Goal: Task Accomplishment & Management: Manage account settings

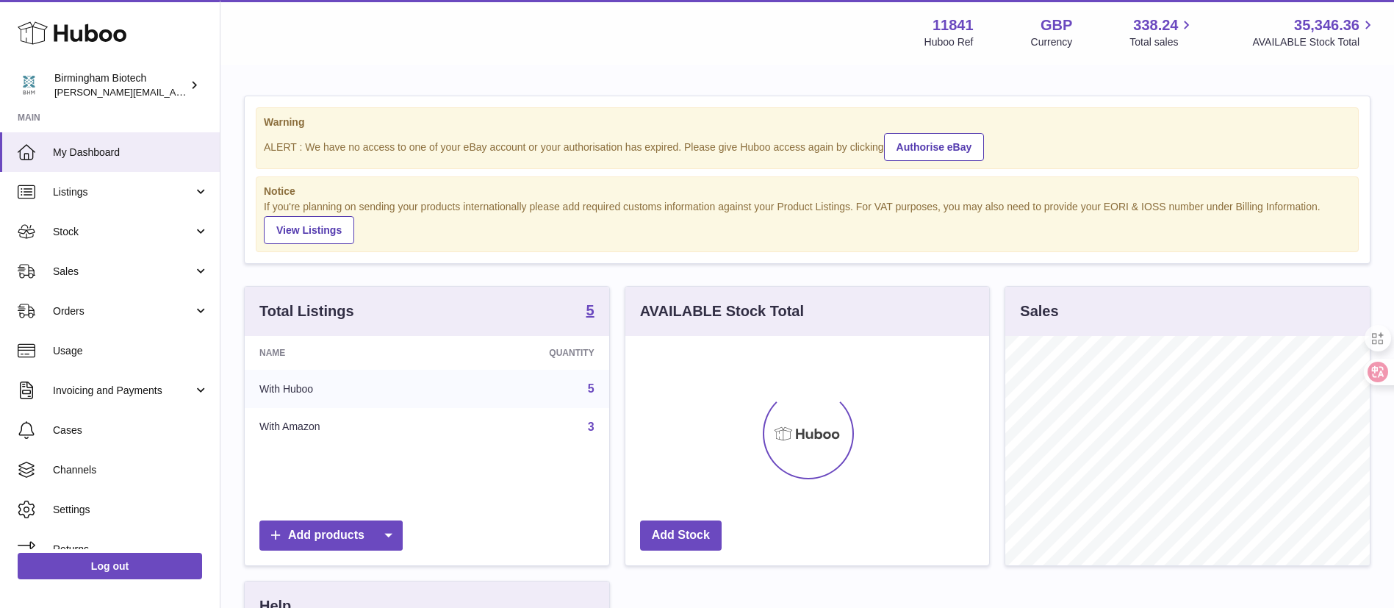
scroll to position [229, 364]
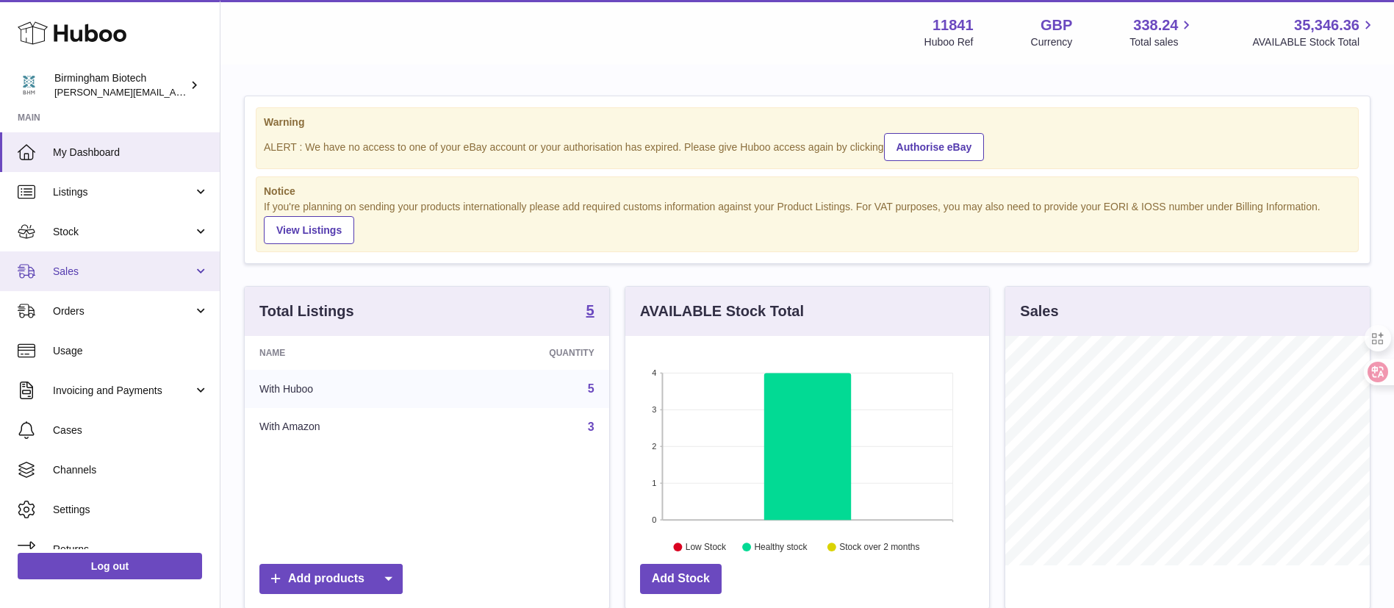
click at [116, 260] on link "Sales" at bounding box center [110, 271] width 220 height 40
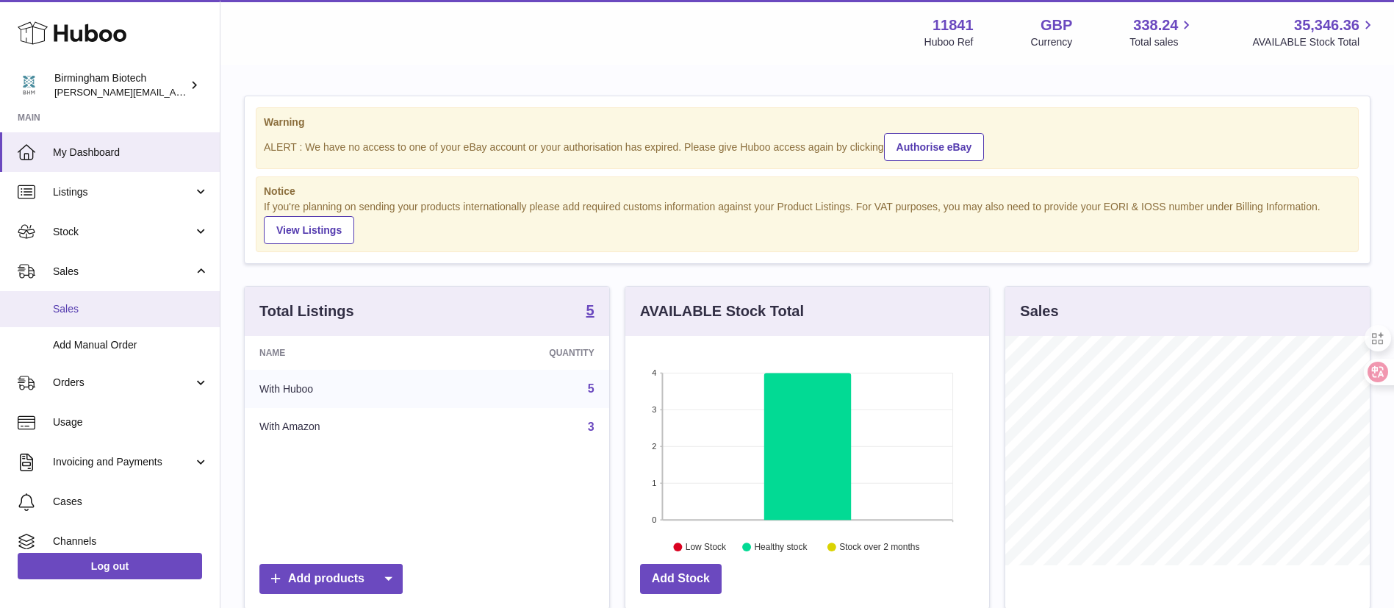
click at [115, 322] on link "Sales" at bounding box center [110, 309] width 220 height 36
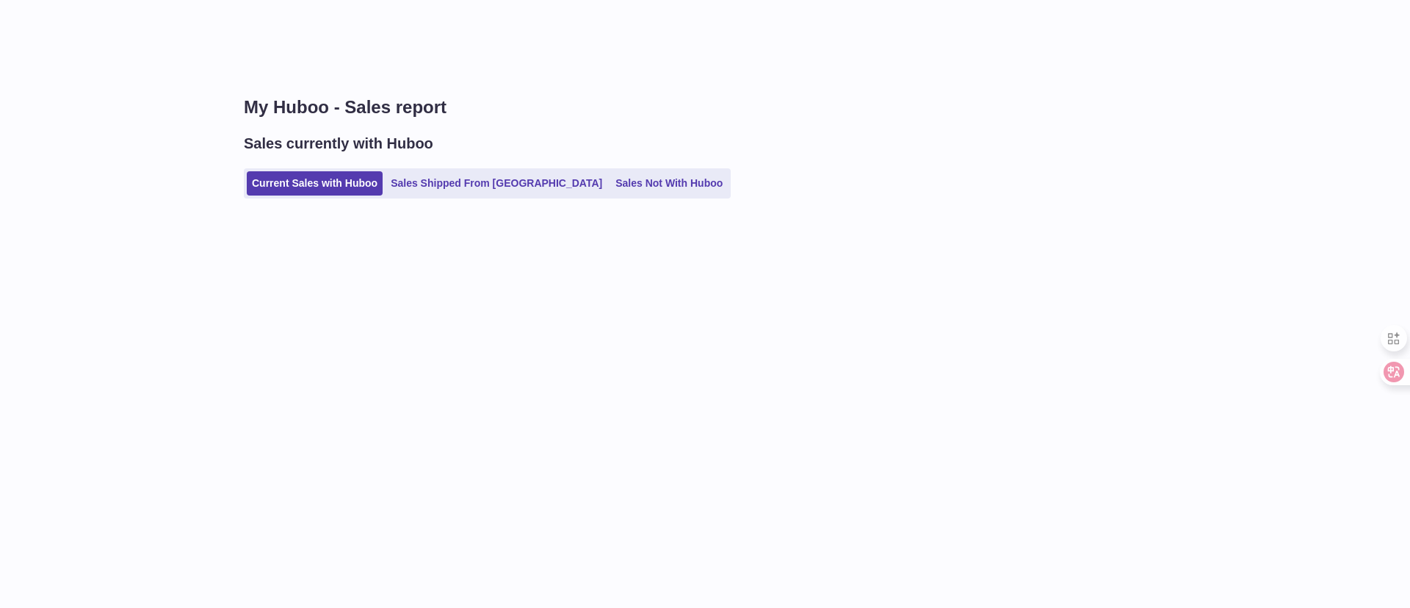
click at [408, 194] on link "Sales Shipped From Huboo" at bounding box center [497, 183] width 222 height 24
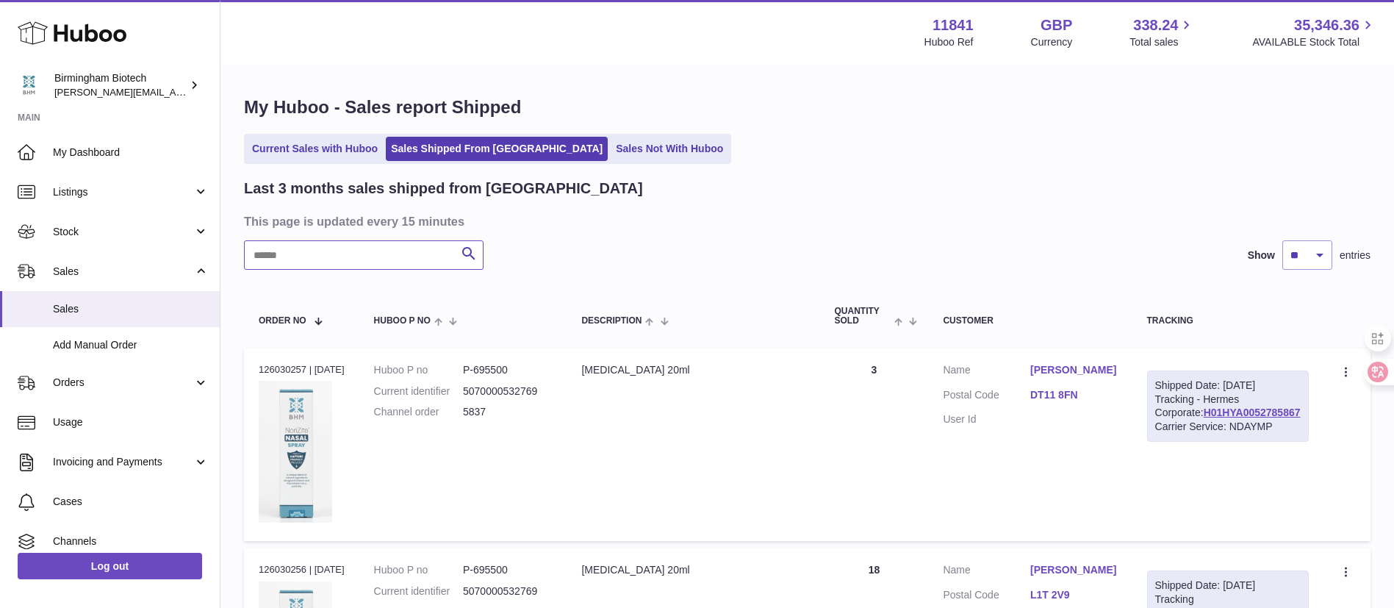
click at [378, 257] on input "text" at bounding box center [363, 254] width 239 height 29
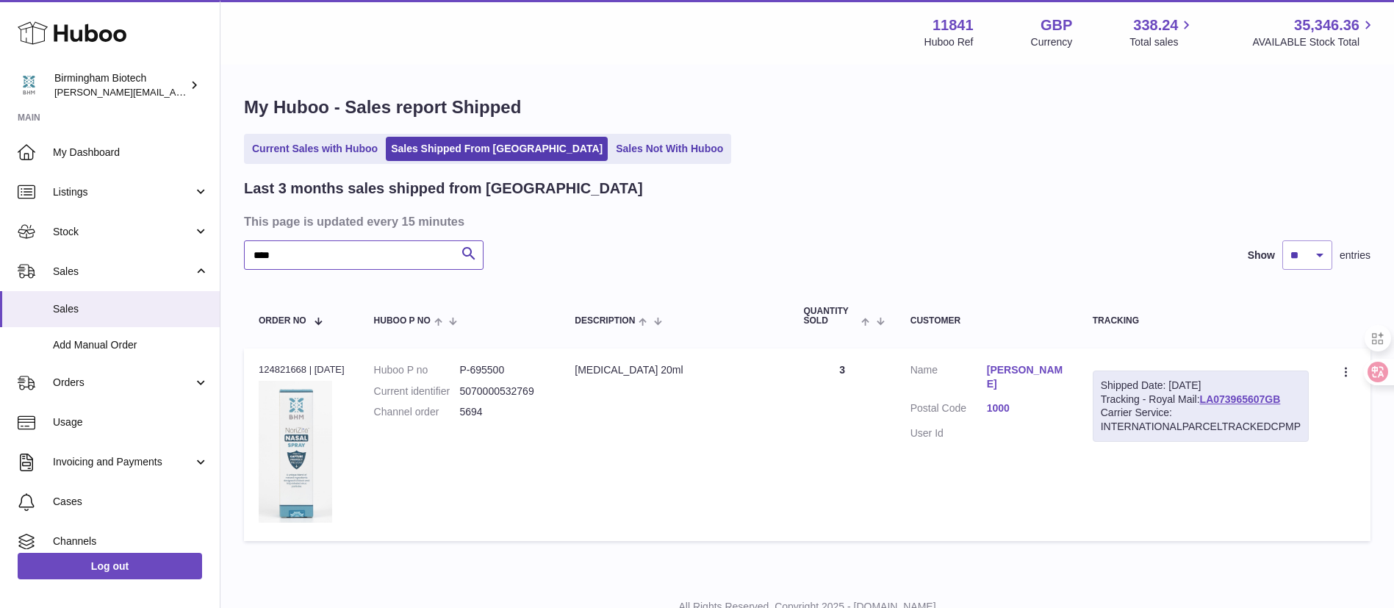
type input "****"
click at [1038, 366] on link "Gaja Kuščer" at bounding box center [1025, 377] width 76 height 28
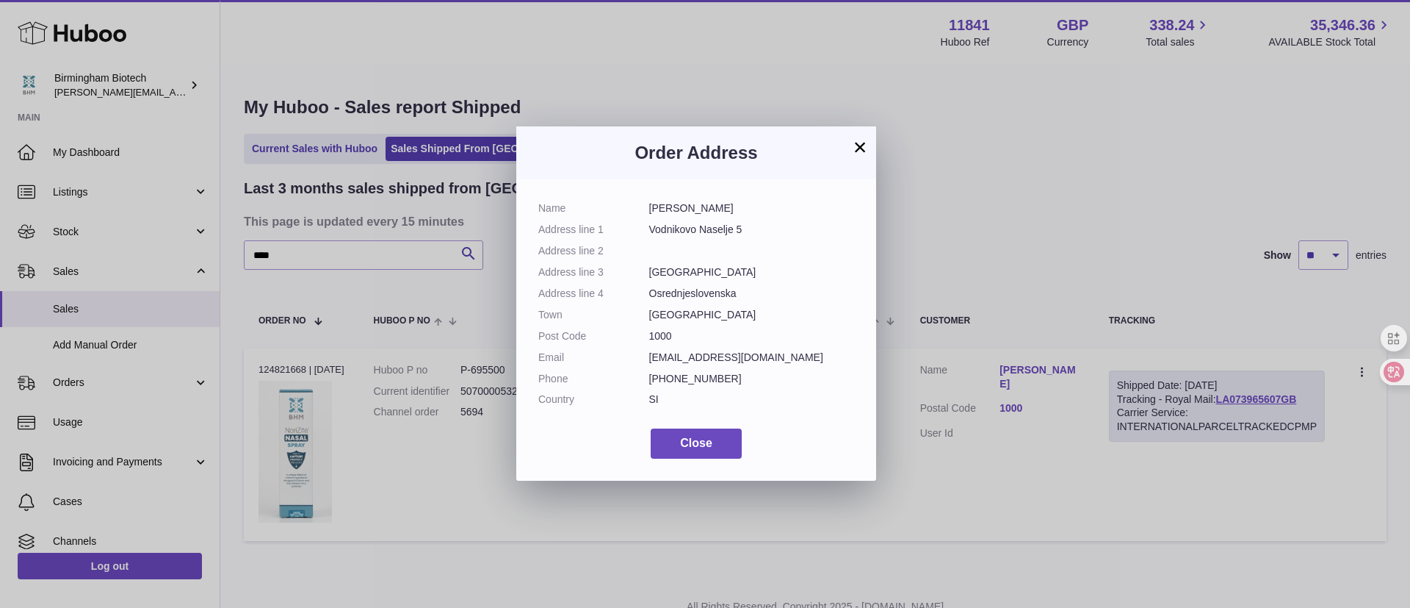
click at [682, 294] on dd "Osrednjeslovenska" at bounding box center [752, 294] width 206 height 14
copy dd "Osrednjeslovenska"
click at [685, 278] on dd "Ljubljana" at bounding box center [752, 272] width 206 height 14
click at [680, 287] on dd "Osrednjeslovenska" at bounding box center [752, 294] width 206 height 14
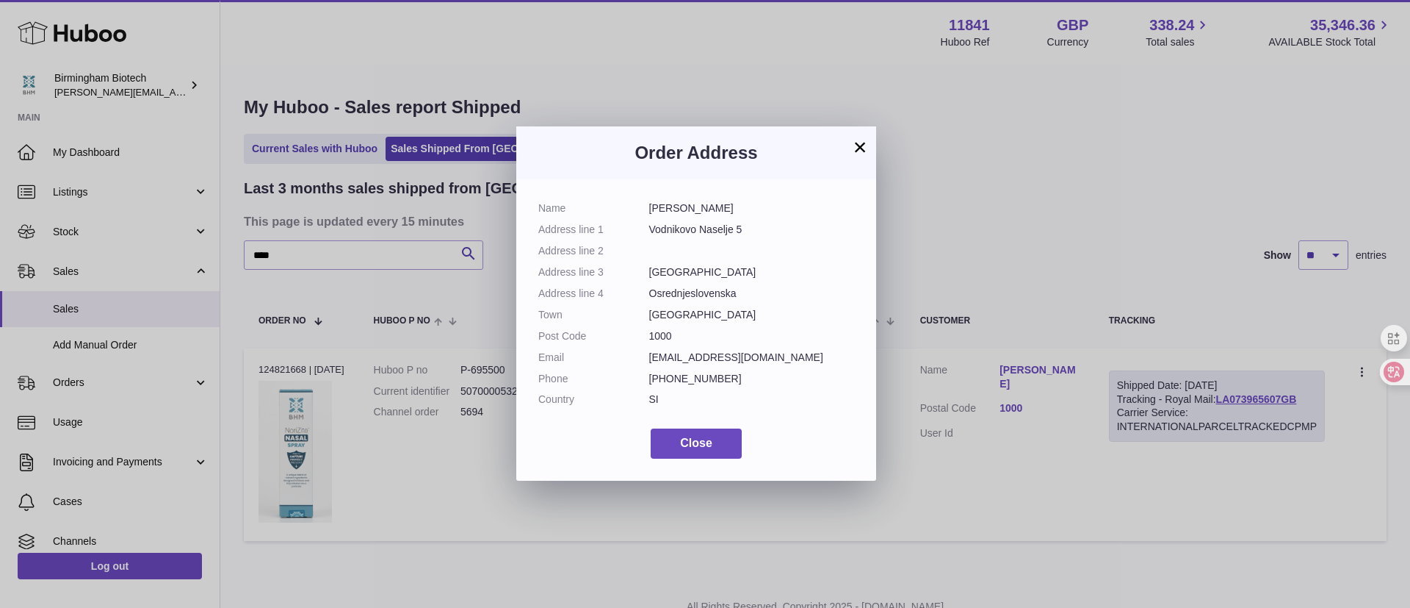
click at [680, 287] on dd "Osrednjeslovenska" at bounding box center [752, 294] width 206 height 14
copy dd "Osrednjeslovenska"
click at [661, 314] on dd "Ljubljana" at bounding box center [752, 315] width 206 height 14
copy dd "Ljubljana"
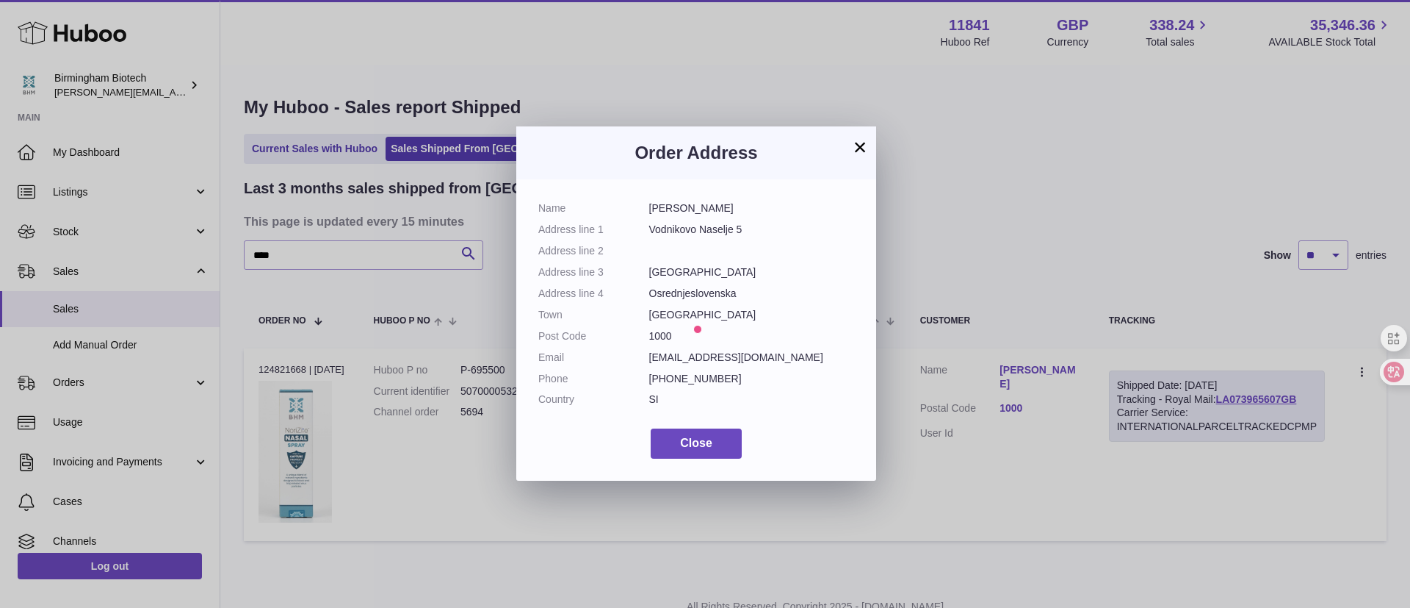
click at [716, 273] on dd "Ljubljana" at bounding box center [752, 272] width 206 height 14
click at [666, 334] on dd "1000" at bounding box center [752, 336] width 206 height 14
copy dd "1000"
click at [755, 308] on dd "Ljubljana" at bounding box center [752, 315] width 206 height 14
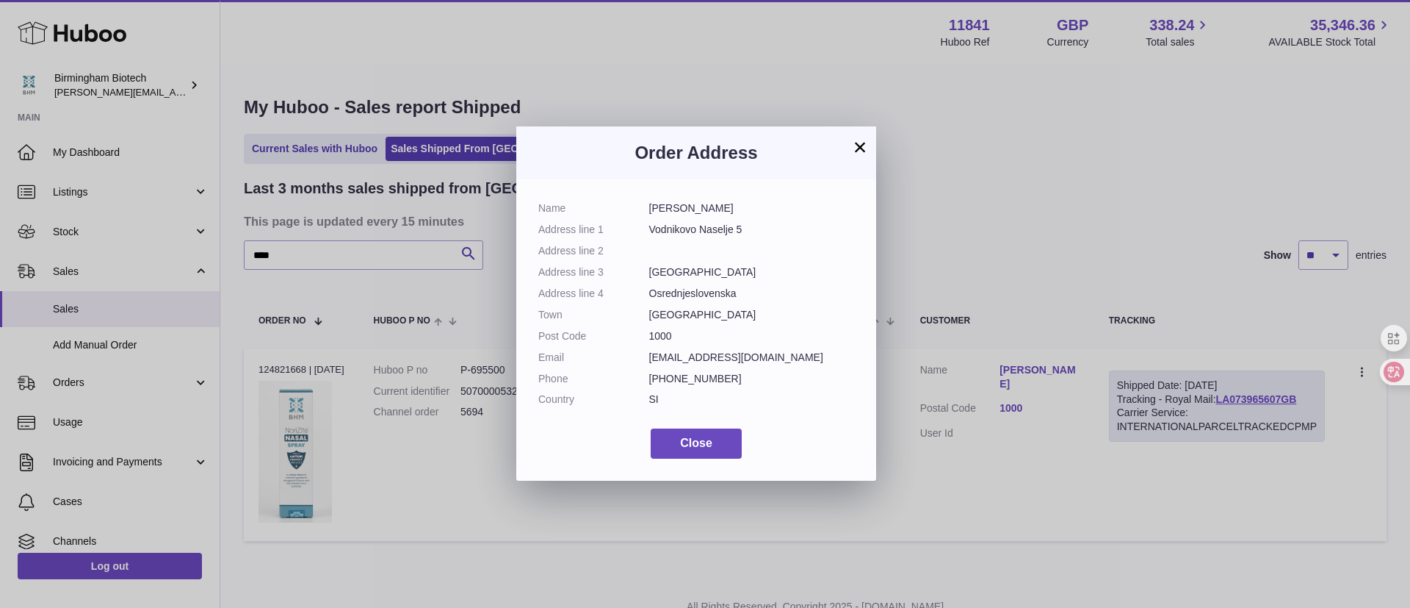
click at [692, 362] on dd "kuscergaja@gmail.com" at bounding box center [752, 357] width 206 height 14
copy dl "kuscergaja@gmail.com"
click at [738, 397] on dd "SI" at bounding box center [752, 399] width 206 height 14
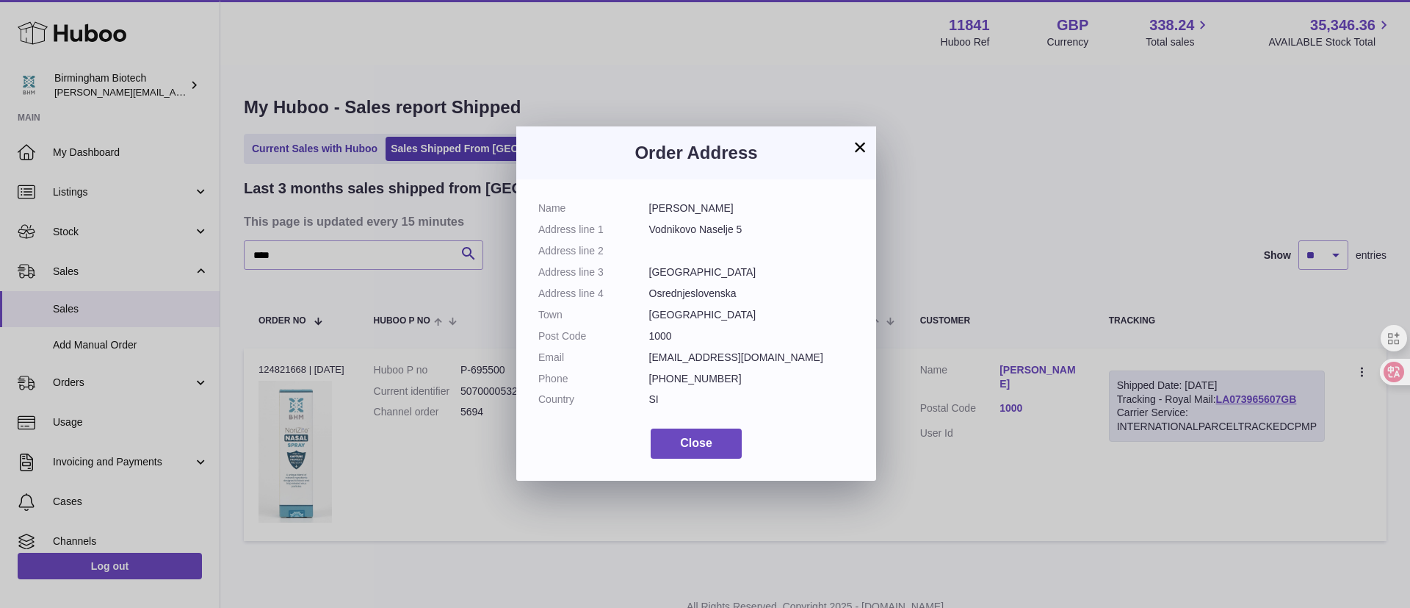
click at [684, 375] on dd "+38640323977" at bounding box center [752, 379] width 206 height 14
click at [683, 375] on dd "+38640323977" at bounding box center [752, 379] width 206 height 14
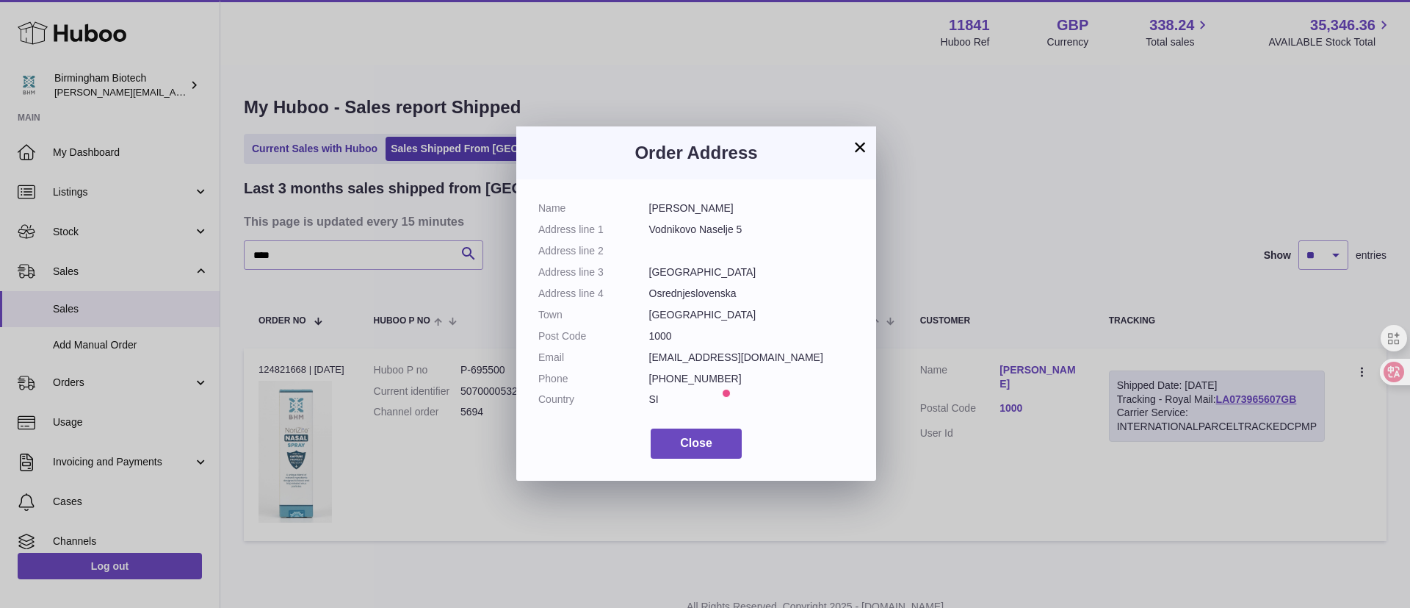
click at [667, 259] on dl "Name Gaja Kuščer Address line 1 Vodnikovo Naselje 5 Address line 2 Address line…" at bounding box center [696, 307] width 316 height 212
click at [409, 114] on div "× Order Address Name Gaja Kuščer Address line 1 Vodnikovo Naselje 5 Address lin…" at bounding box center [705, 304] width 1410 height 608
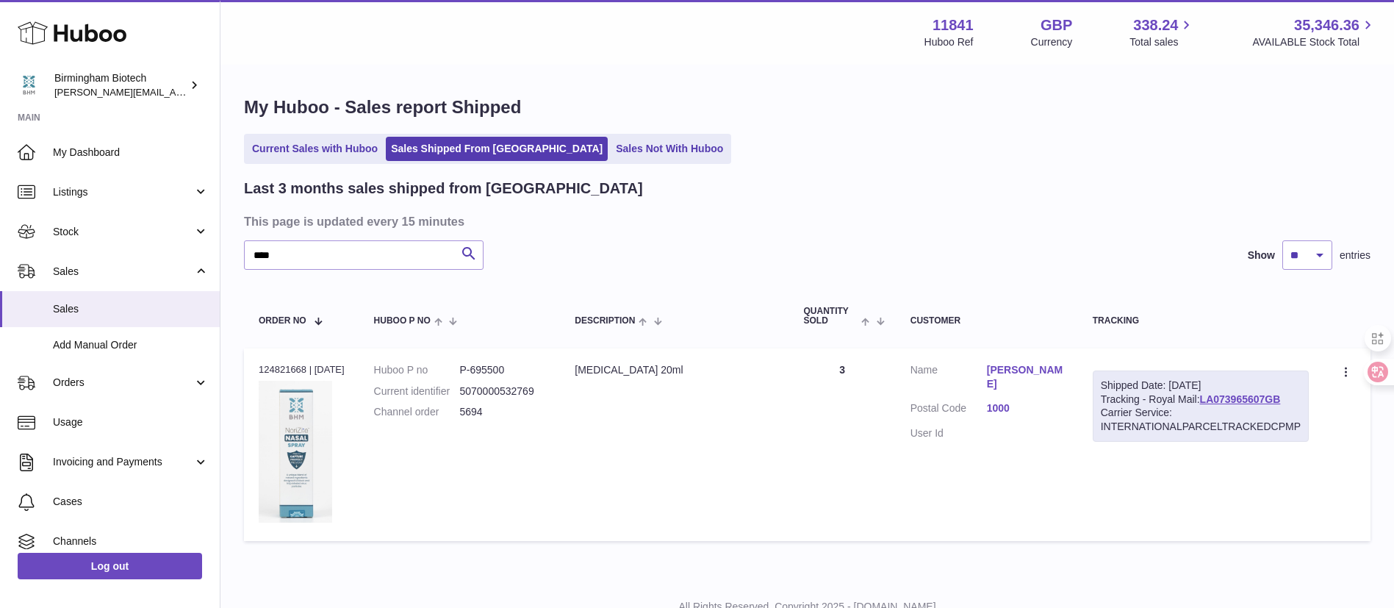
click at [1009, 368] on link "[PERSON_NAME]" at bounding box center [1025, 377] width 76 height 28
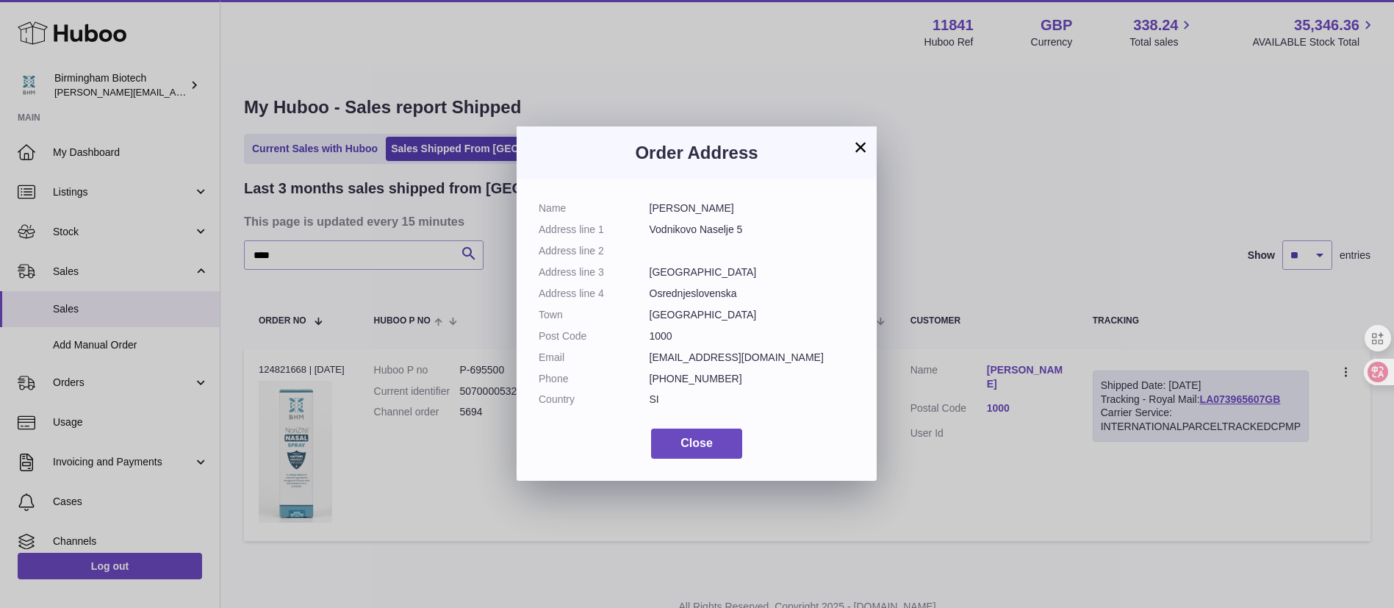
click at [549, 96] on div "× Order Address Name Gaja Kuščer Address line 1 Vodnikovo Naselje 5 Address lin…" at bounding box center [697, 304] width 1394 height 608
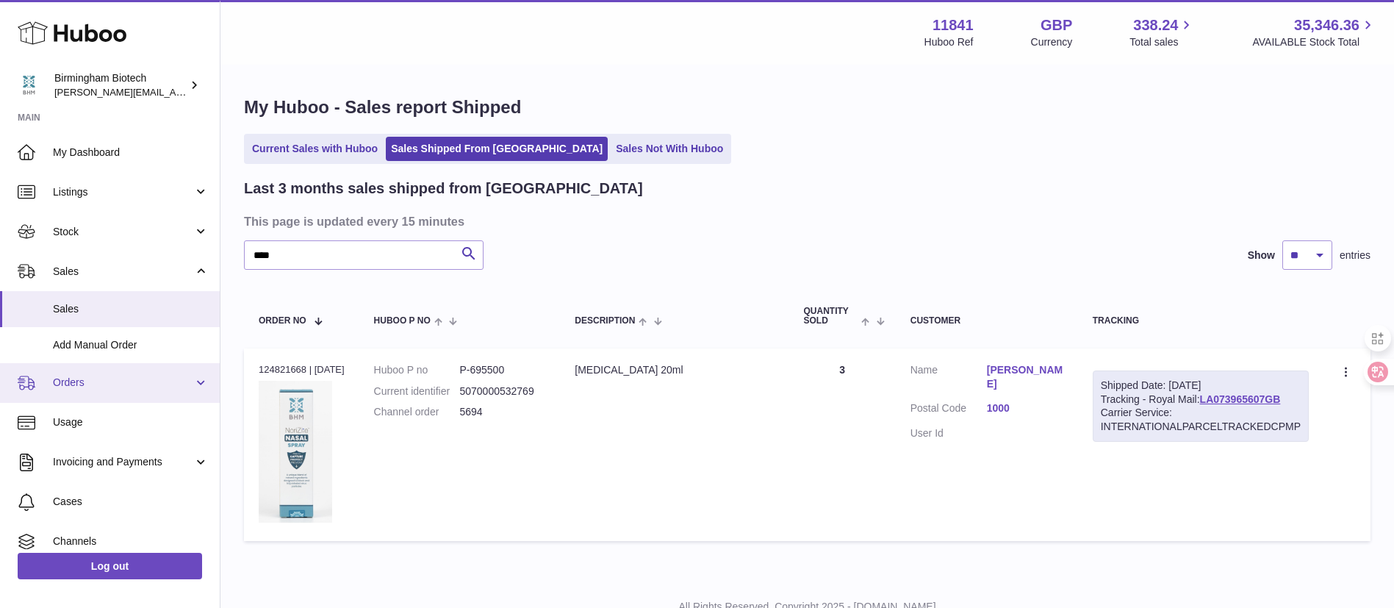
click at [117, 389] on span "Orders" at bounding box center [123, 382] width 140 height 14
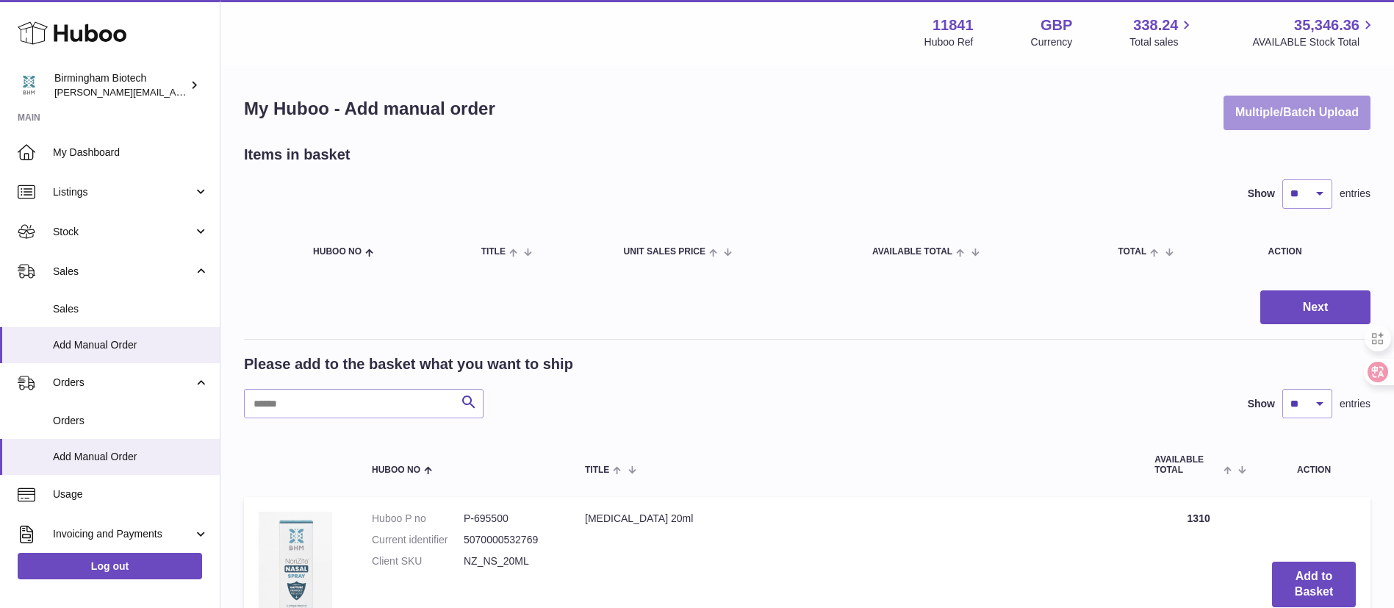
click at [1333, 114] on button "Multiple/Batch Upload" at bounding box center [1296, 113] width 147 height 35
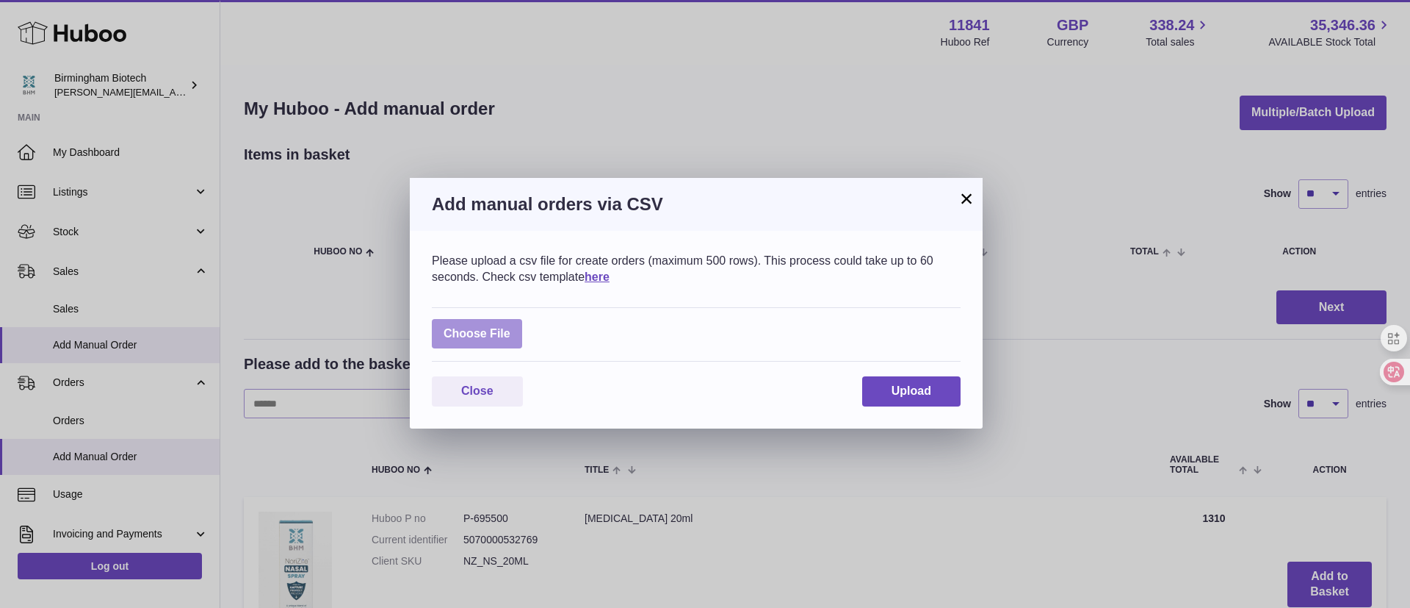
click at [489, 328] on label at bounding box center [477, 334] width 90 height 30
click at [511, 327] on input "file" at bounding box center [511, 326] width 1 height 1
type input "**********"
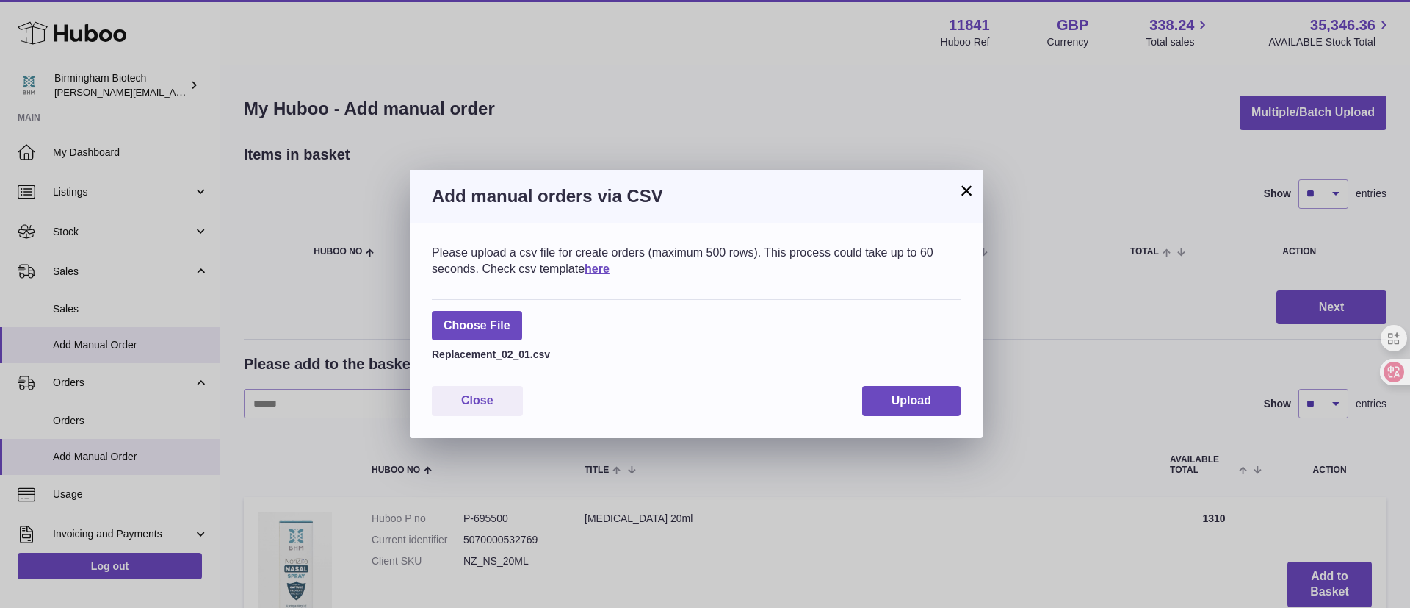
click at [839, 386] on div "Close Upload" at bounding box center [696, 401] width 529 height 30
click at [855, 387] on div "Close Upload" at bounding box center [696, 401] width 529 height 30
click at [871, 411] on button "Upload" at bounding box center [911, 401] width 98 height 30
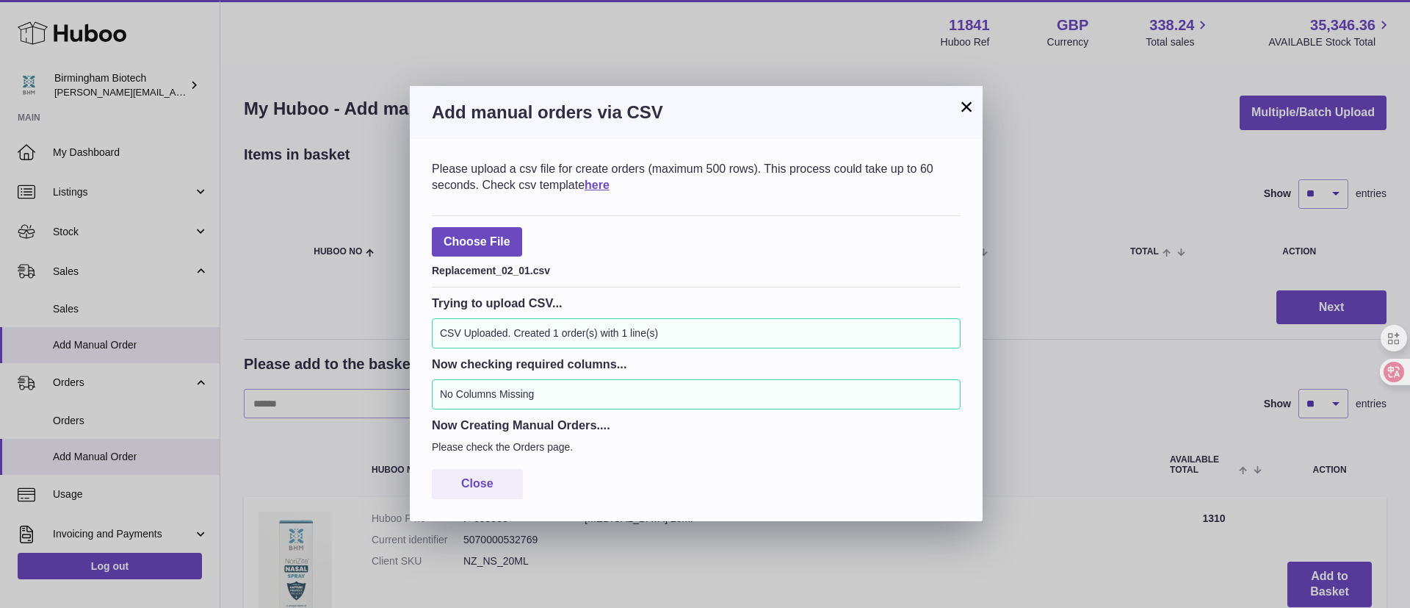
click at [832, 48] on div "× Add manual orders via CSV Please upload a csv file for create orders (maximum…" at bounding box center [705, 304] width 1410 height 608
click at [973, 109] on button "×" at bounding box center [967, 107] width 18 height 18
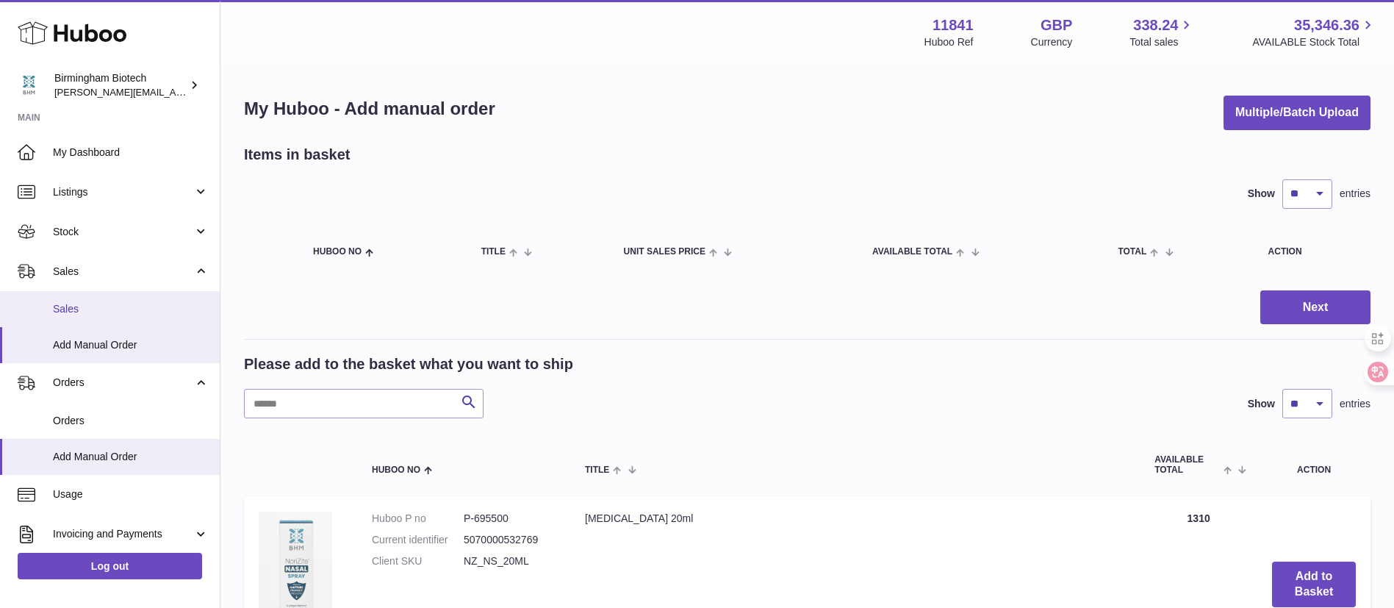
click at [115, 311] on span "Sales" at bounding box center [131, 309] width 156 height 14
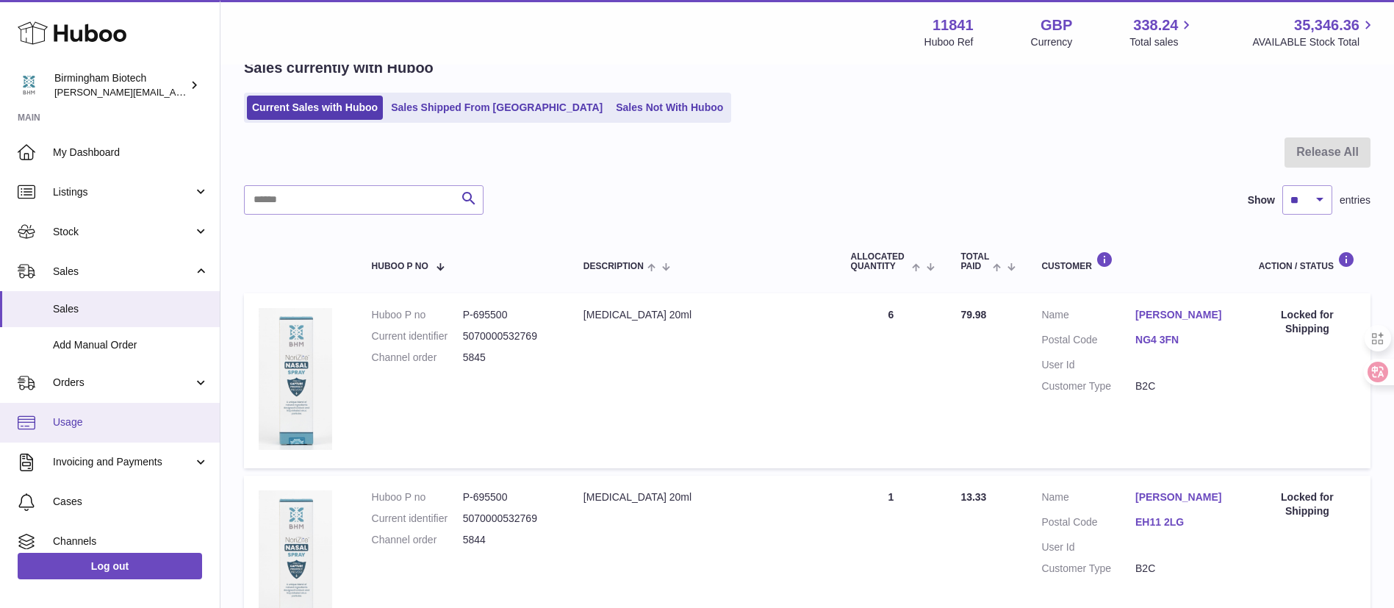
scroll to position [110, 0]
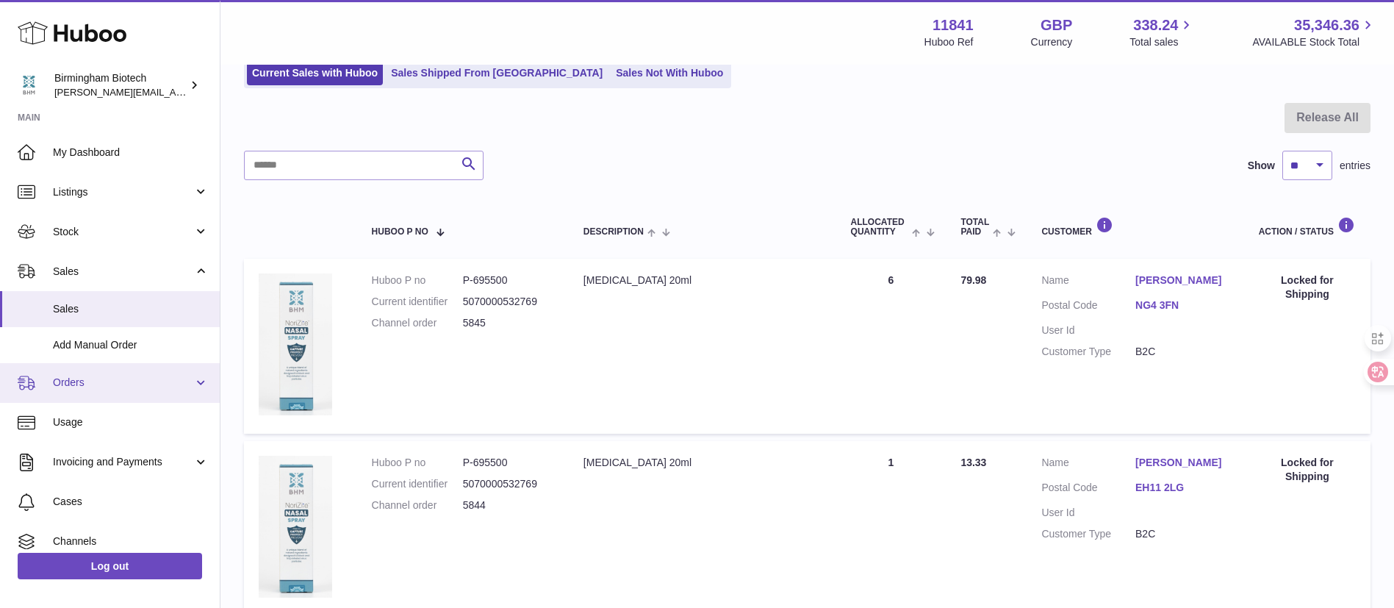
click at [115, 387] on span "Orders" at bounding box center [123, 382] width 140 height 14
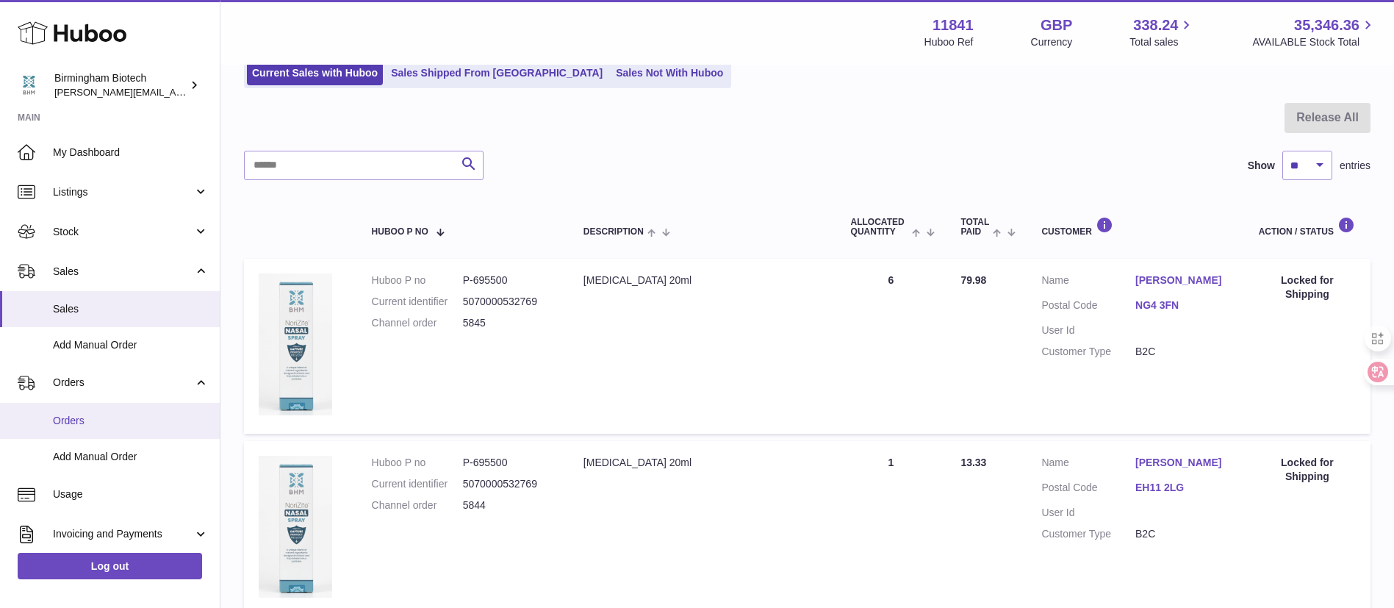
click at [97, 419] on span "Orders" at bounding box center [131, 421] width 156 height 14
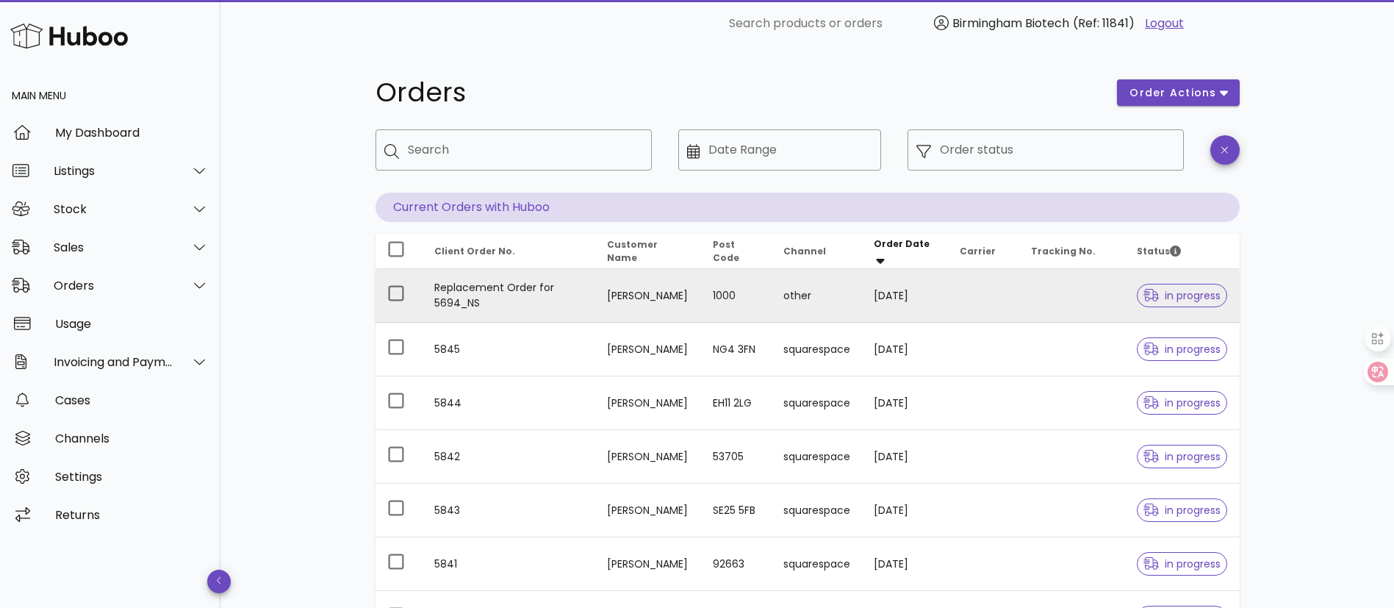
click at [752, 303] on td "1000" at bounding box center [736, 296] width 71 height 54
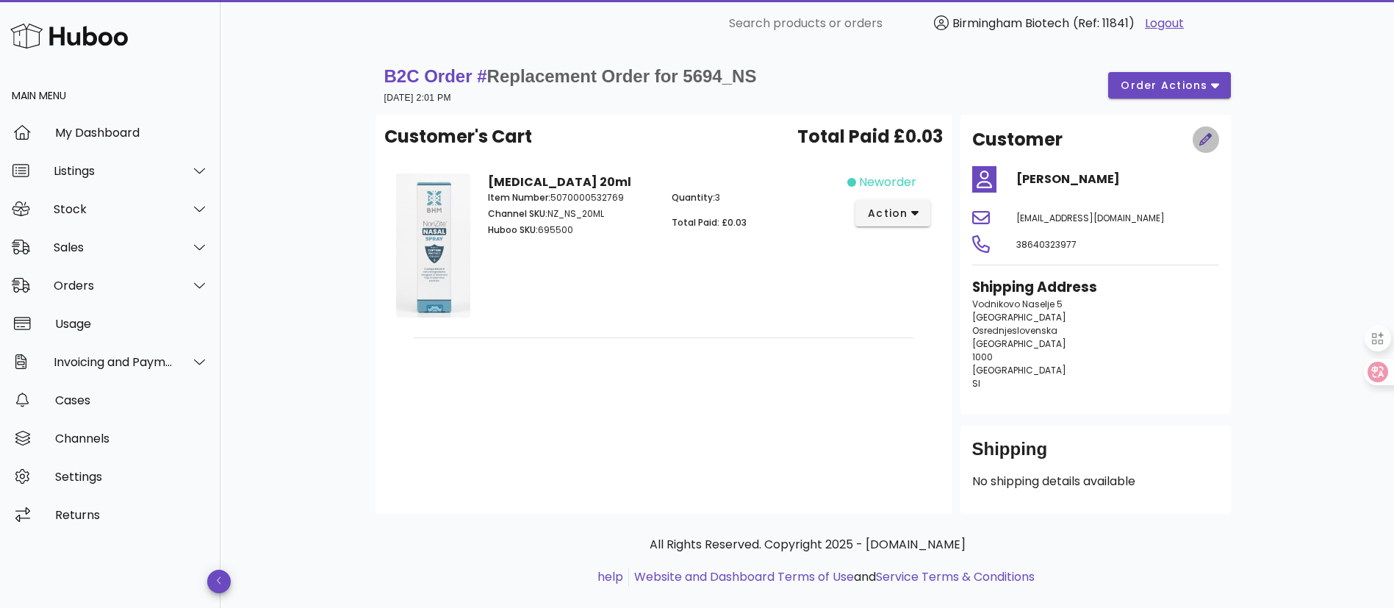
click at [1212, 132] on span "button" at bounding box center [1205, 139] width 26 height 15
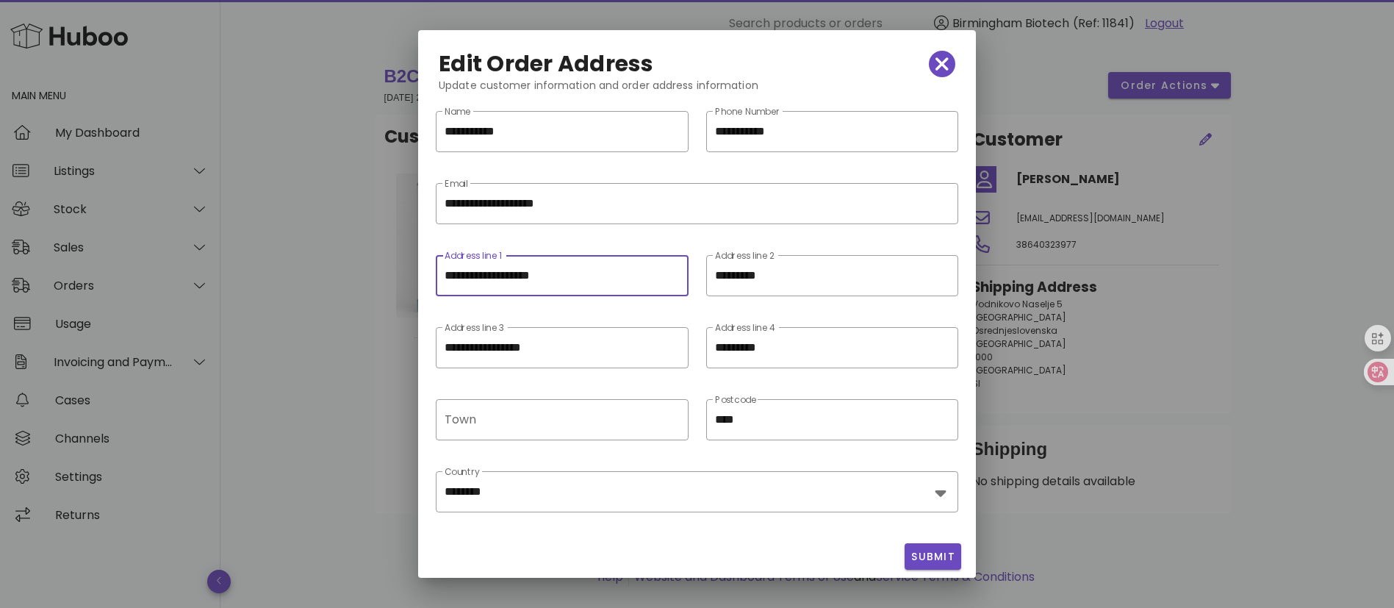
click at [604, 285] on input "**********" at bounding box center [561, 276] width 234 height 24
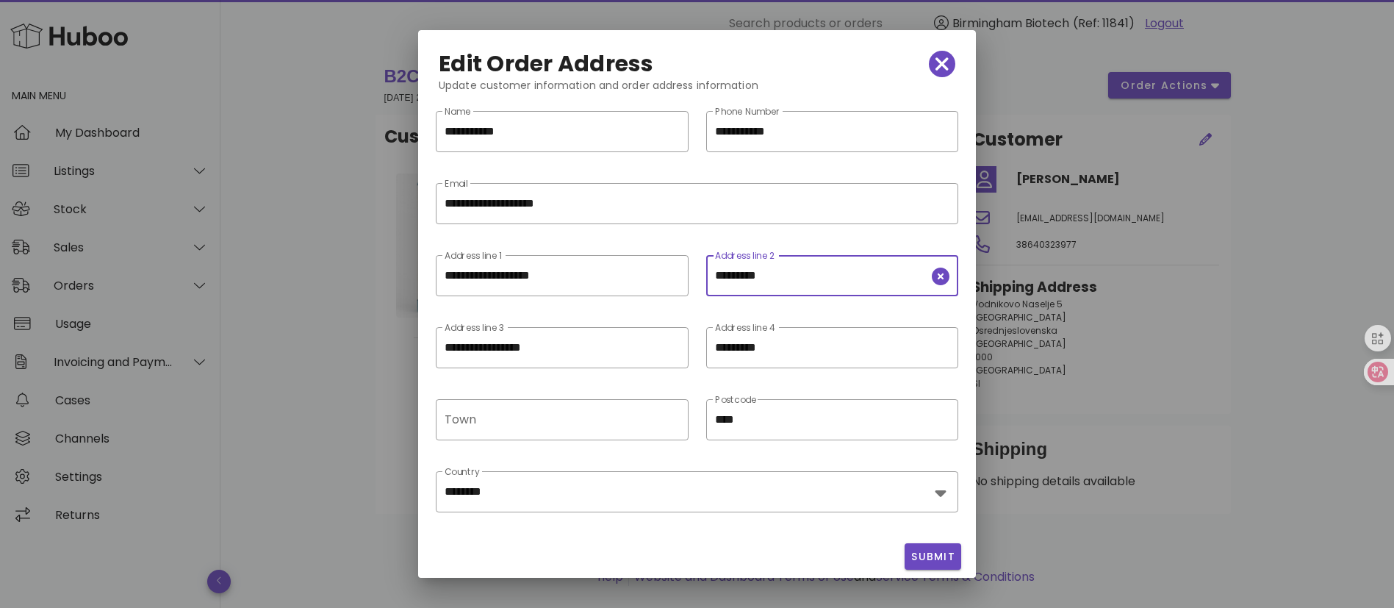
click at [782, 278] on input "*********" at bounding box center [822, 276] width 214 height 24
click at [728, 355] on input "*********" at bounding box center [822, 348] width 214 height 24
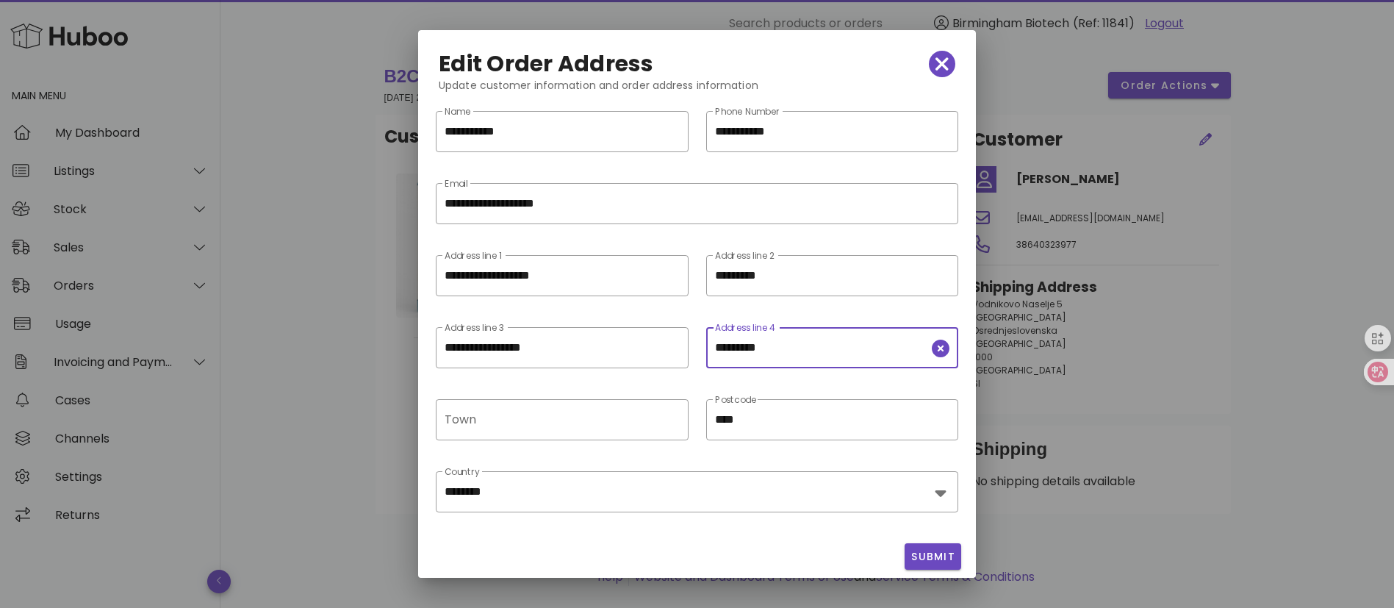
click at [728, 355] on input "*********" at bounding box center [822, 348] width 214 height 24
click at [586, 406] on div "Town" at bounding box center [559, 419] width 231 height 41
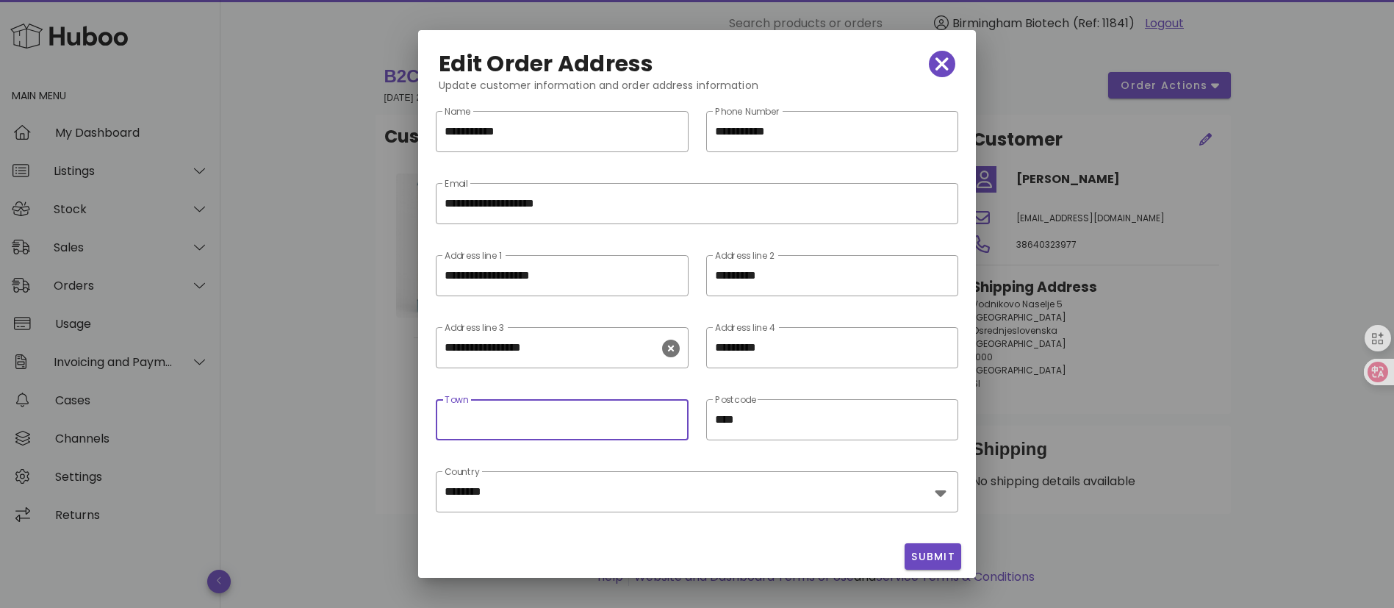
paste input "*********"
type input "*********"
click at [597, 382] on div at bounding box center [561, 379] width 234 height 10
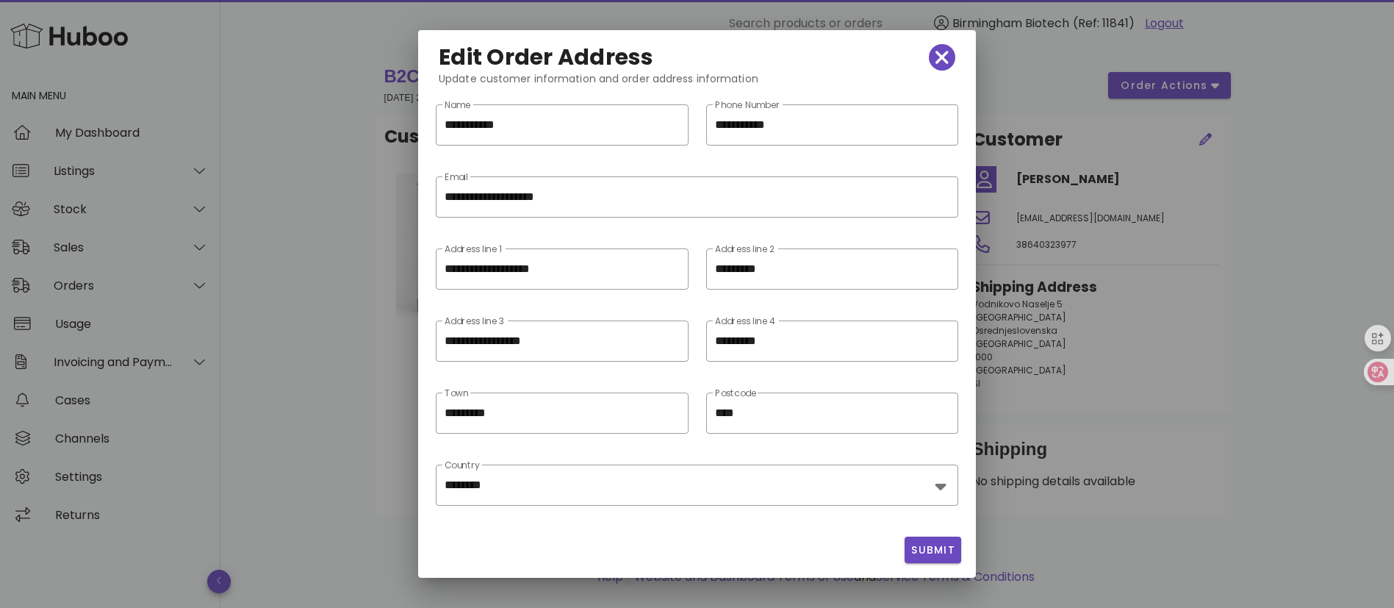
scroll to position [1, 0]
click at [934, 544] on span "Submit" at bounding box center [932, 549] width 45 height 15
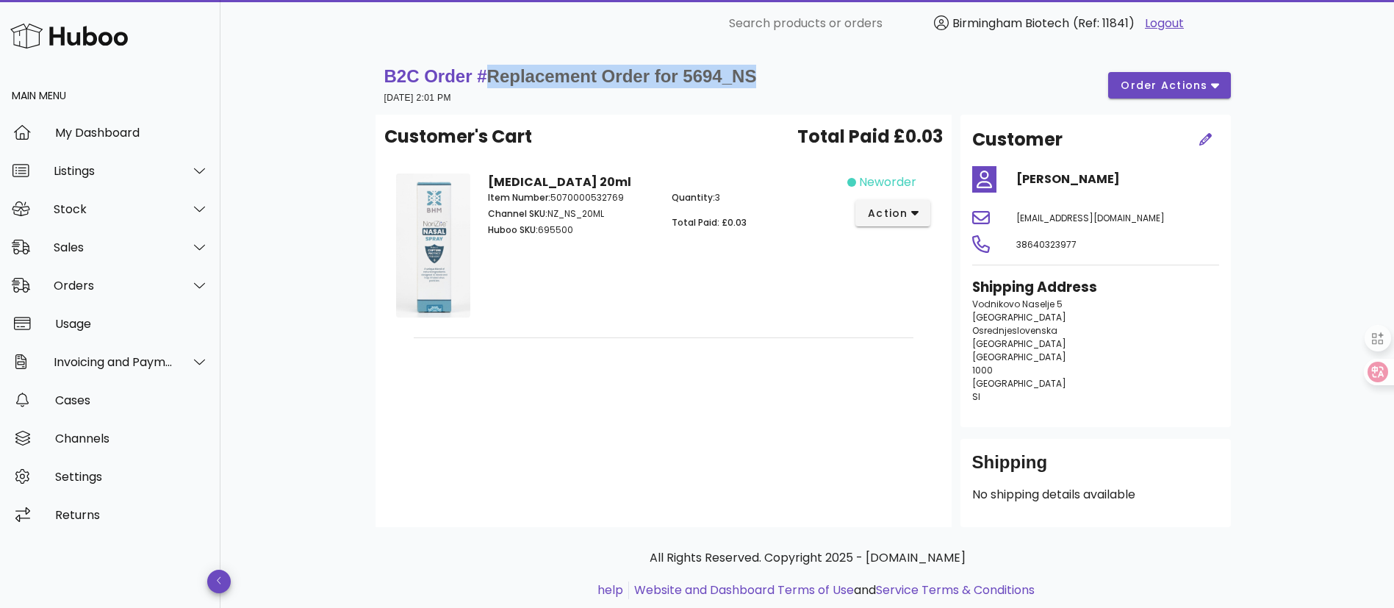
drag, startPoint x: 552, startPoint y: 68, endPoint x: 806, endPoint y: 66, distance: 254.2
click at [806, 66] on div "B2C Order # Replacement Order for 5694_NS [DATE] 2:01 PM order actions" at bounding box center [807, 85] width 846 height 41
copy span "Replacement Order for 5694_NS"
click at [91, 400] on div "Cases" at bounding box center [132, 400] width 154 height 14
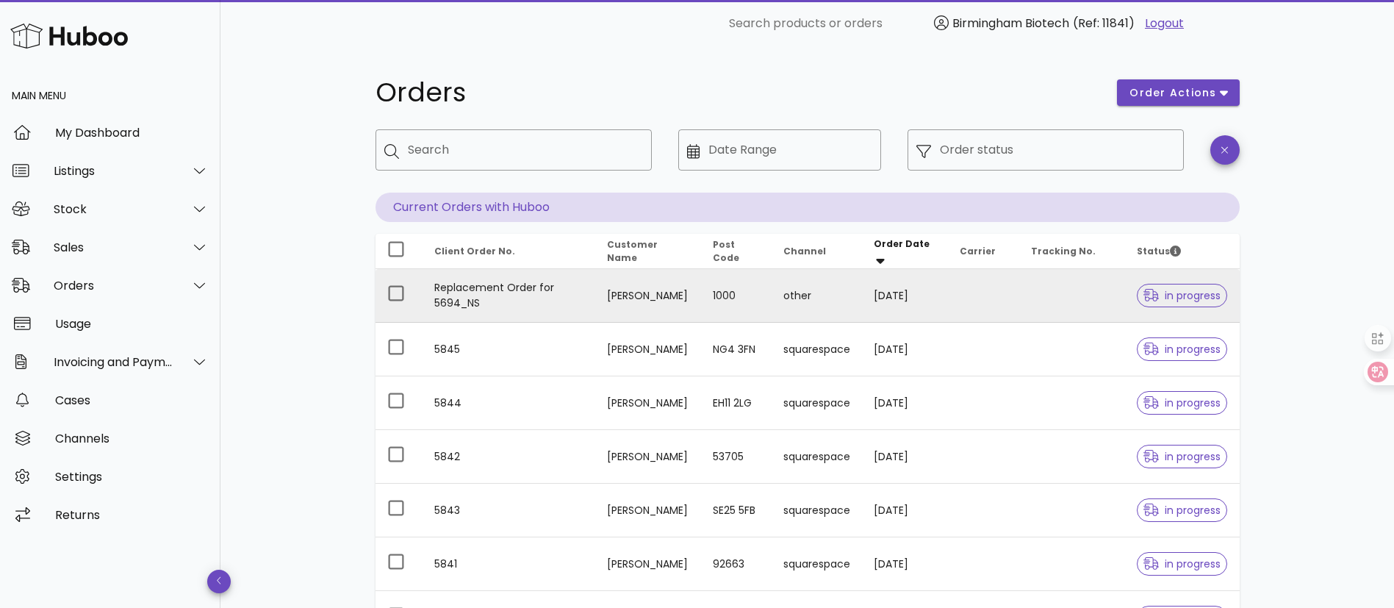
click at [701, 313] on td "[PERSON_NAME]" at bounding box center [648, 296] width 106 height 54
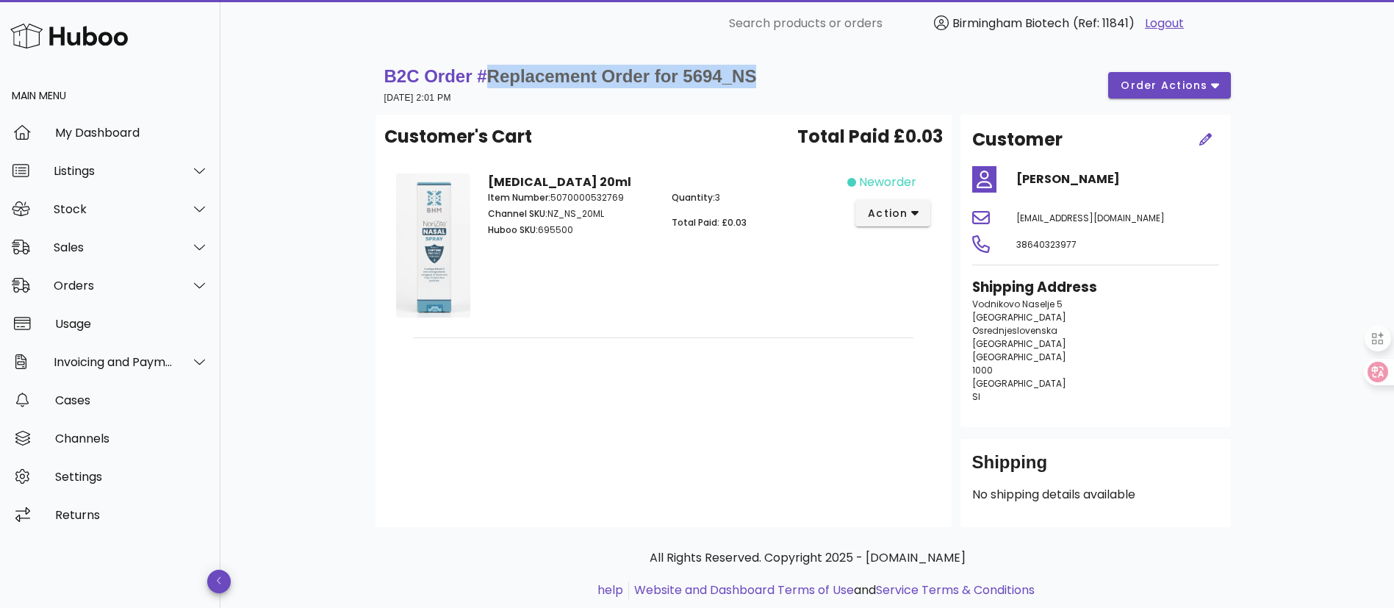
drag, startPoint x: 486, startPoint y: 76, endPoint x: 782, endPoint y: 67, distance: 296.2
click at [782, 67] on div "B2C Order # Replacement Order for 5694_NS [DATE] 2:01 PM order actions" at bounding box center [807, 85] width 846 height 41
click at [600, 56] on div "B2C Order # Replacement Order for 5694_NS [DATE] 2:01 PM order actions" at bounding box center [807, 85] width 864 height 59
